Goal: Task Accomplishment & Management: Complete application form

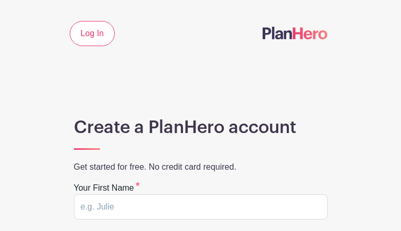
type input "DrFUuQdbTpIB"
type input "BeghEbzLgeSbMn"
type input "[EMAIL_ADDRESS][DOMAIN_NAME]"
